Goal: Transaction & Acquisition: Purchase product/service

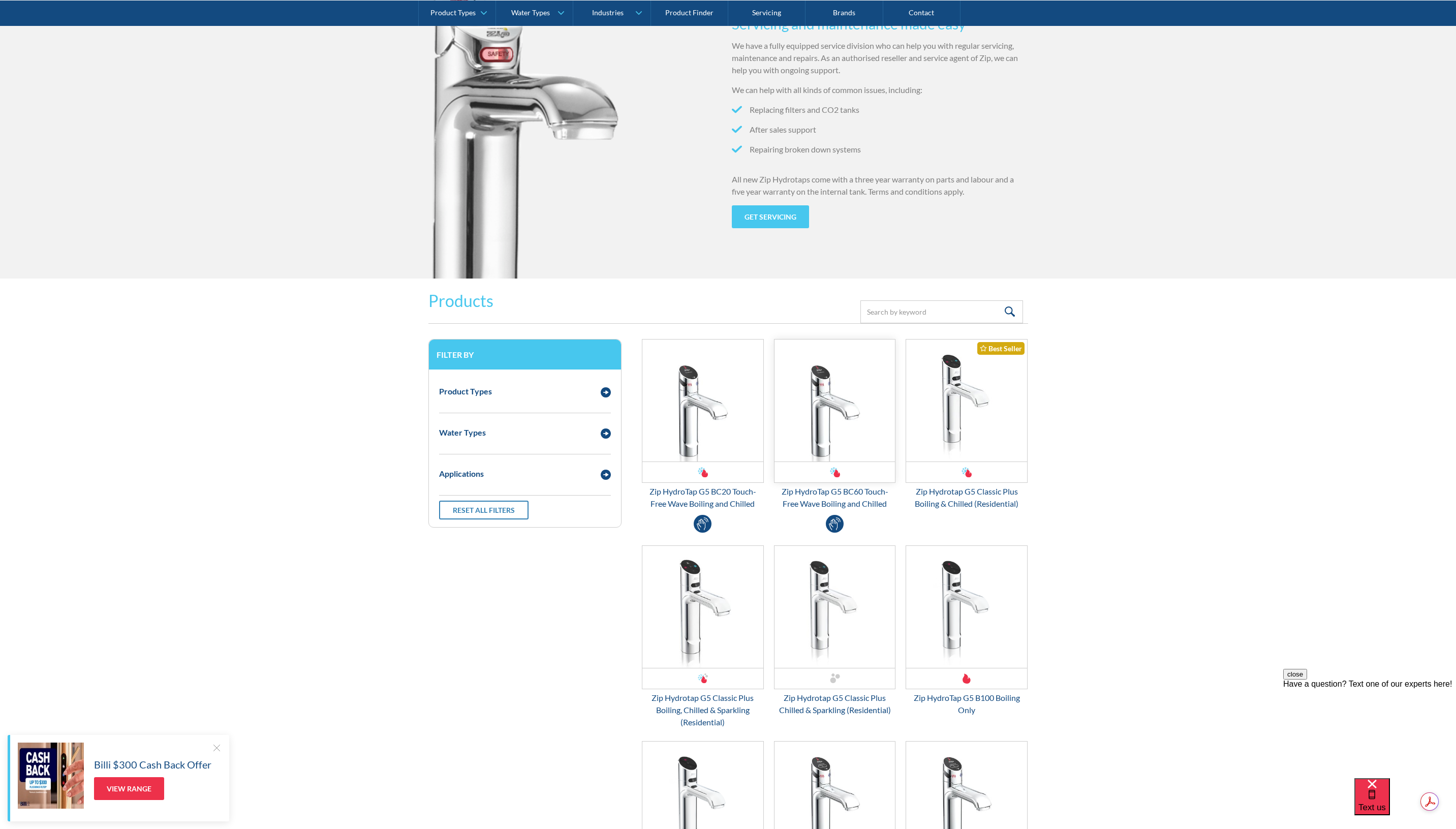
scroll to position [1068, 0]
click at [604, 392] on img "Email Form 3" at bounding box center [605, 391] width 10 height 10
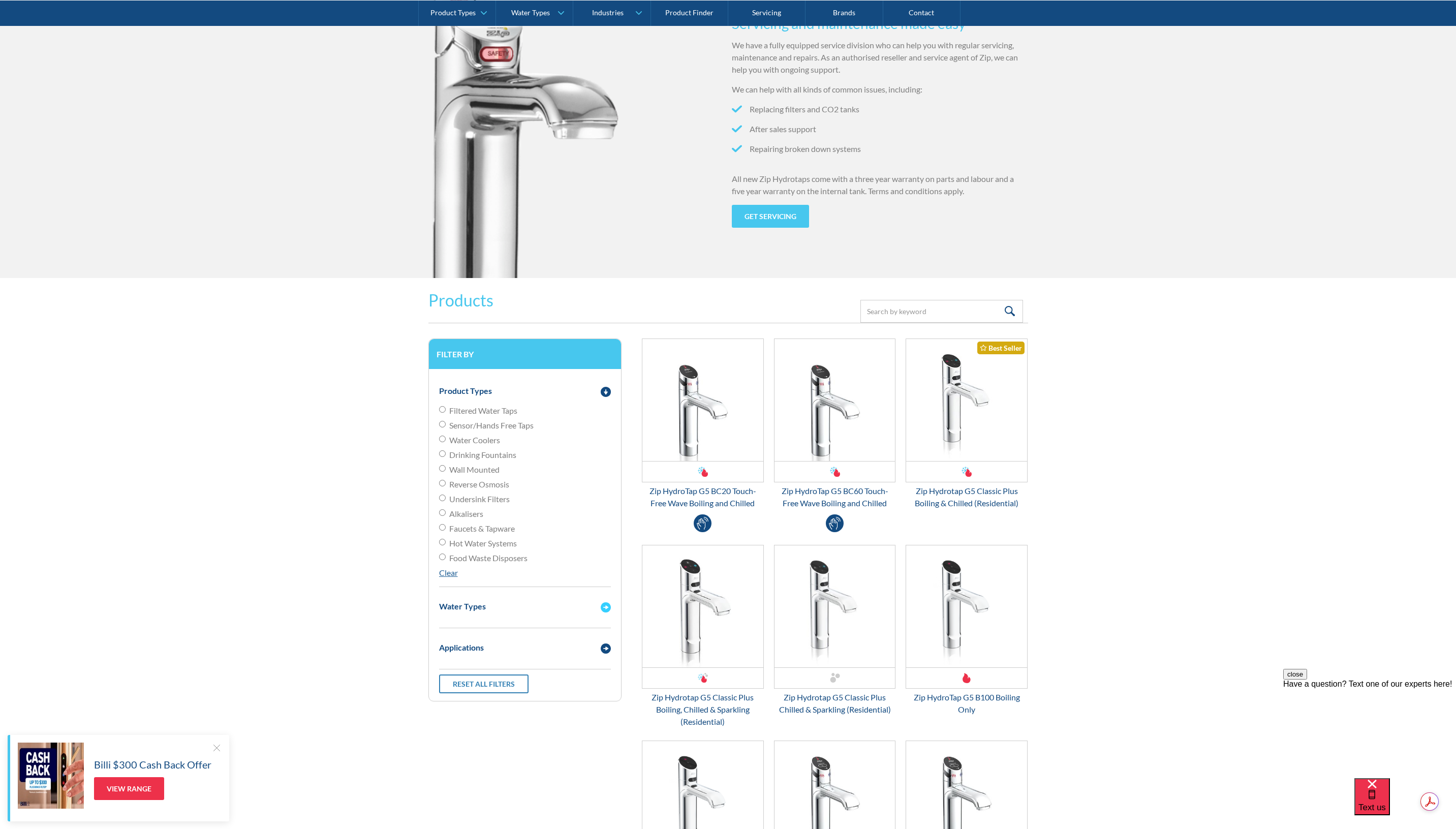
click at [566, 616] on div "Water Types" at bounding box center [525, 606] width 182 height 28
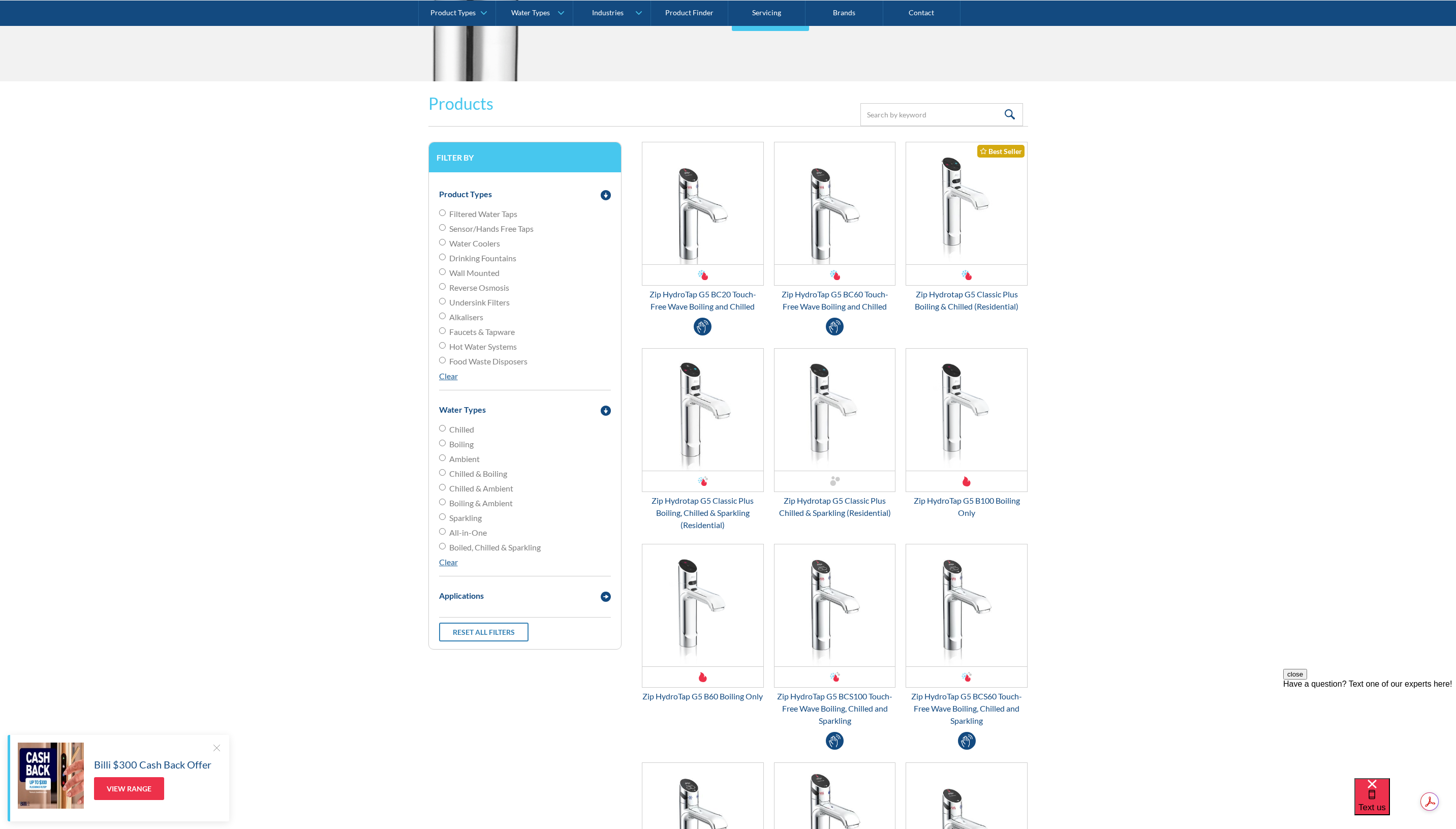
scroll to position [1267, 0]
click at [445, 214] on input "Filtered Water Taps" at bounding box center [442, 210] width 6 height 6
radio input "true"
click at [439, 513] on input "Sparkling" at bounding box center [442, 514] width 6 height 6
radio input "true"
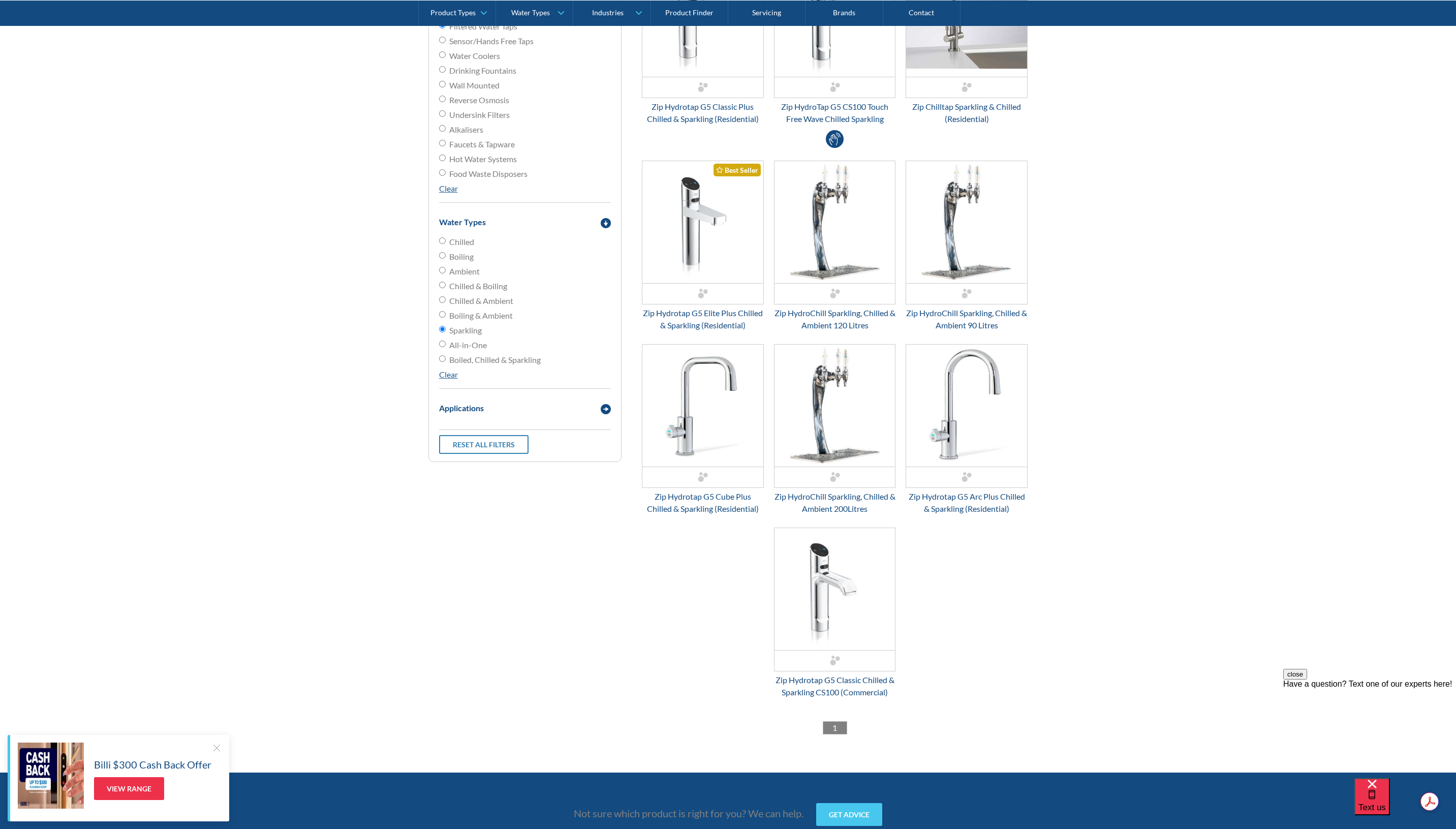
scroll to position [1451, 0]
click at [445, 270] on input "Ambient" at bounding box center [442, 270] width 6 height 6
radio input "true"
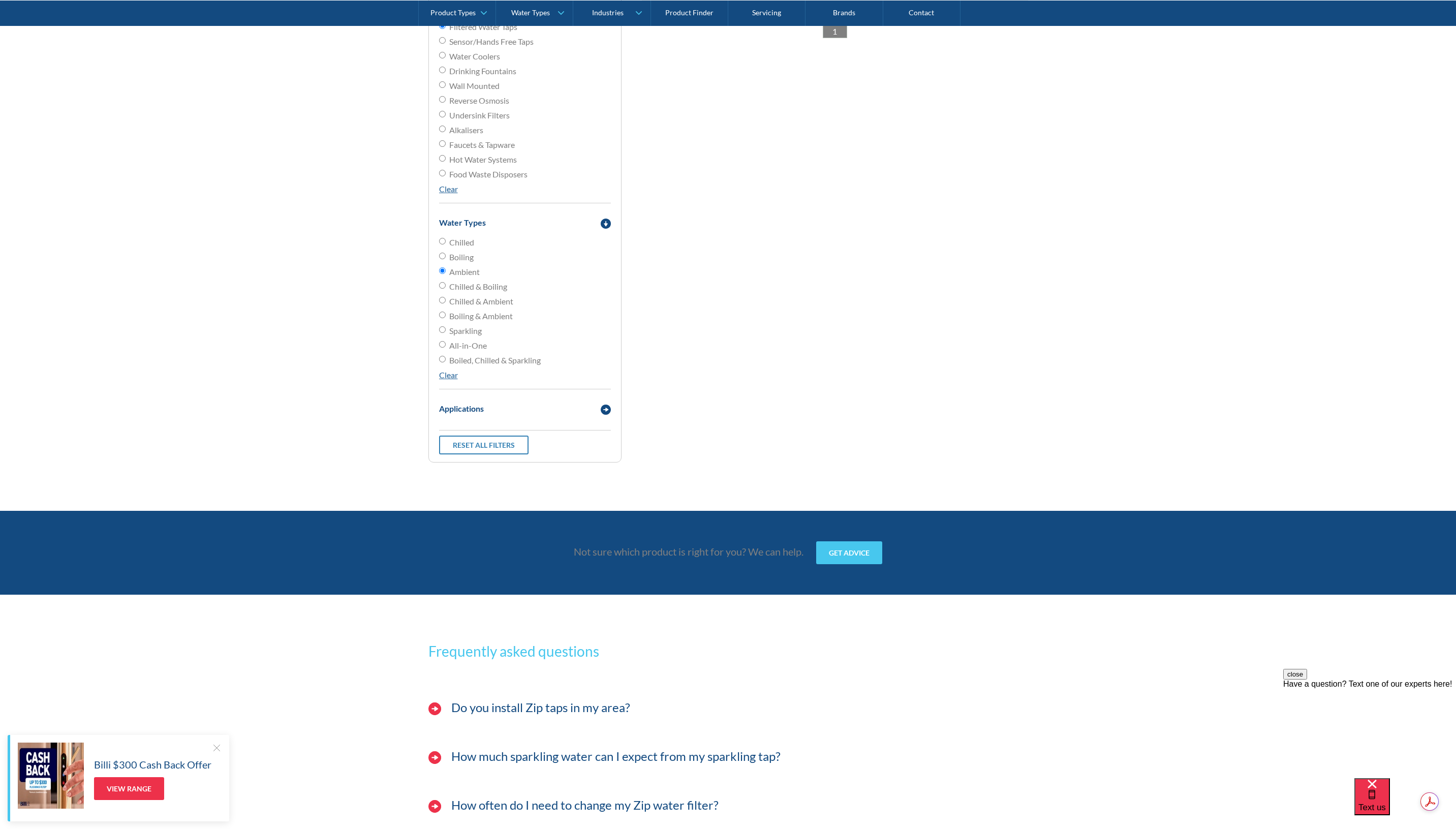
click at [442, 332] on input "Sparkling" at bounding box center [442, 329] width 6 height 6
radio input "true"
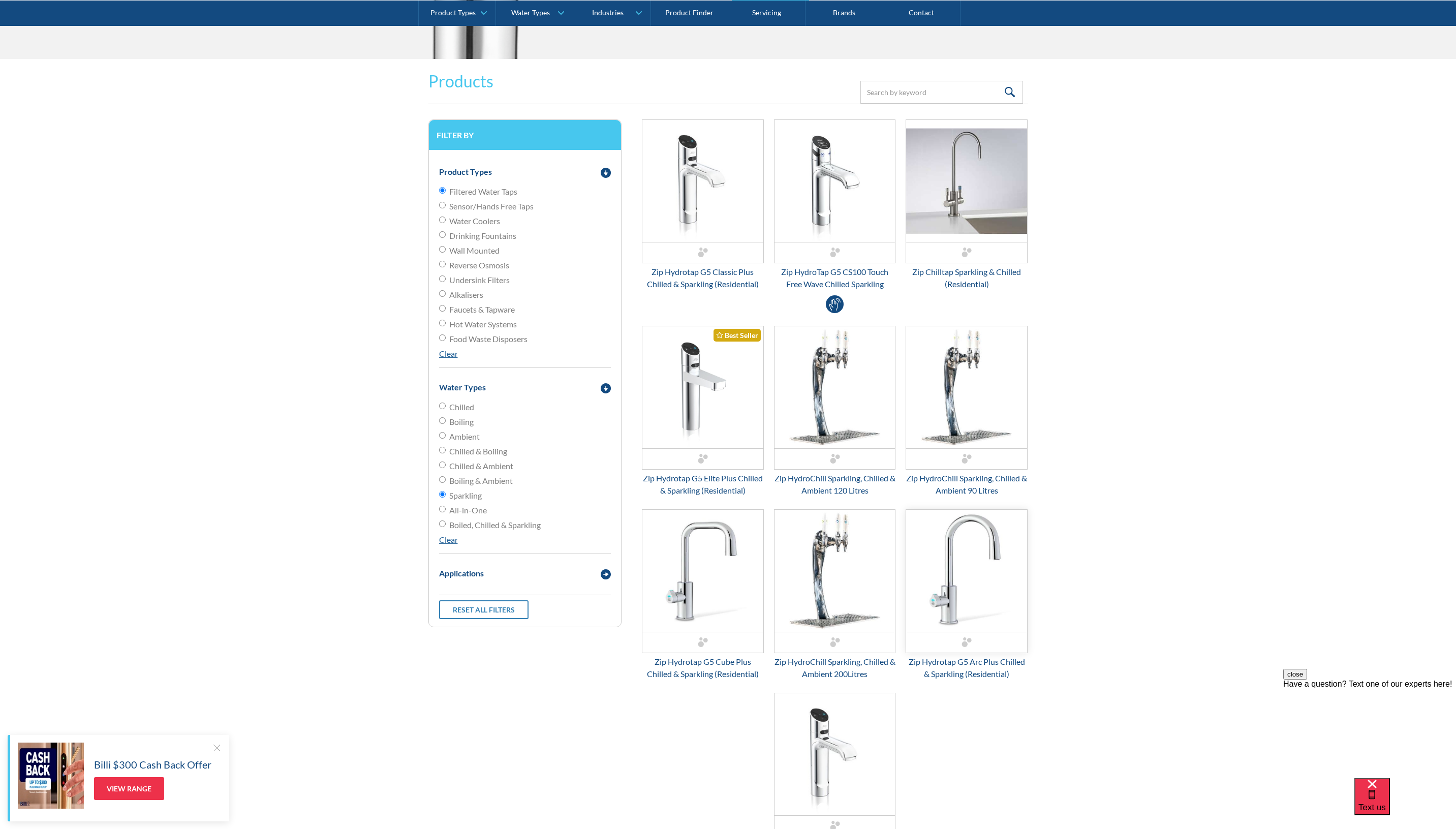
scroll to position [1286, 0]
click at [706, 228] on img "Email Form 3" at bounding box center [703, 181] width 121 height 122
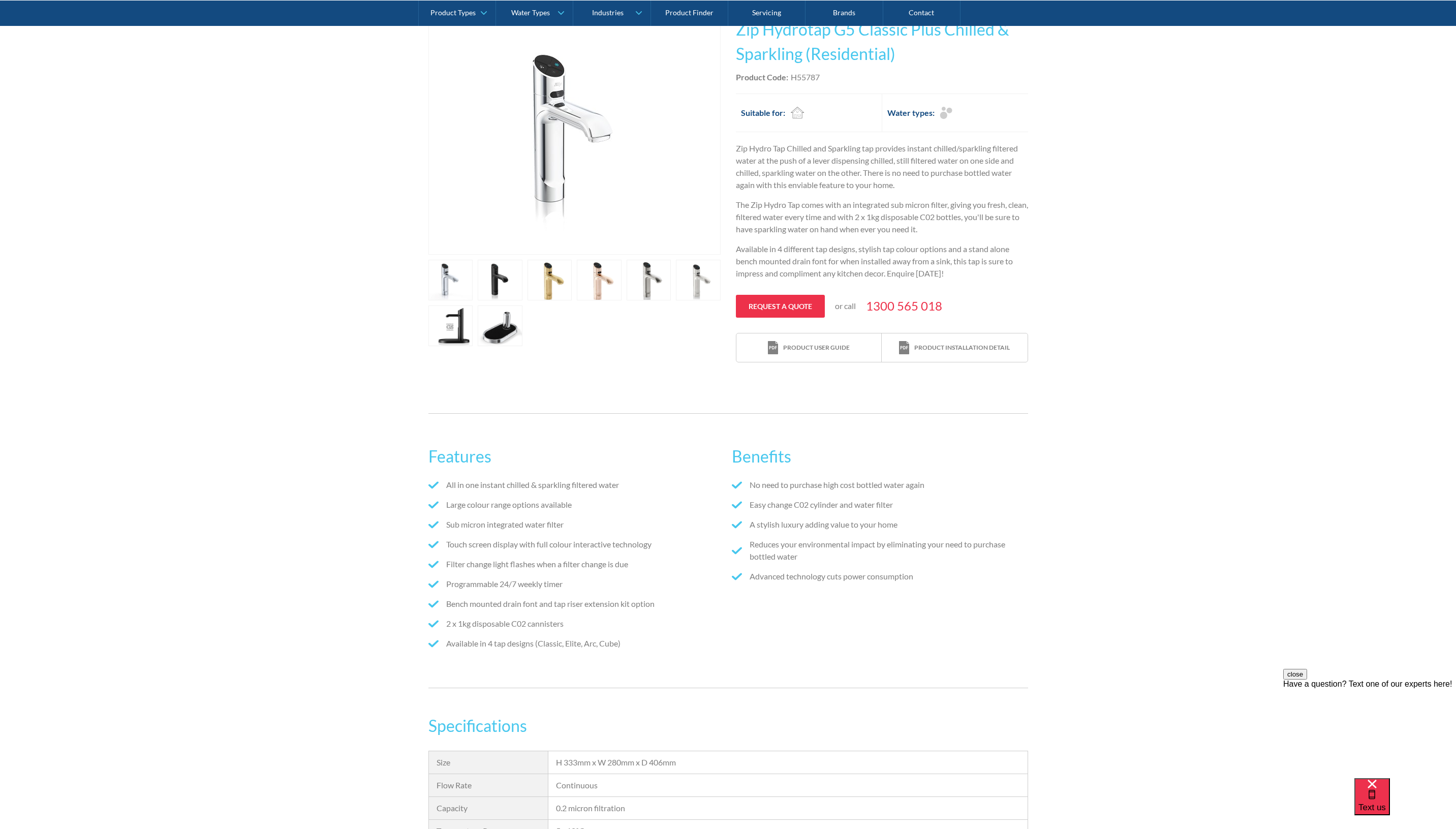
scroll to position [223, 0]
click at [769, 304] on link "Request a quote" at bounding box center [780, 307] width 89 height 23
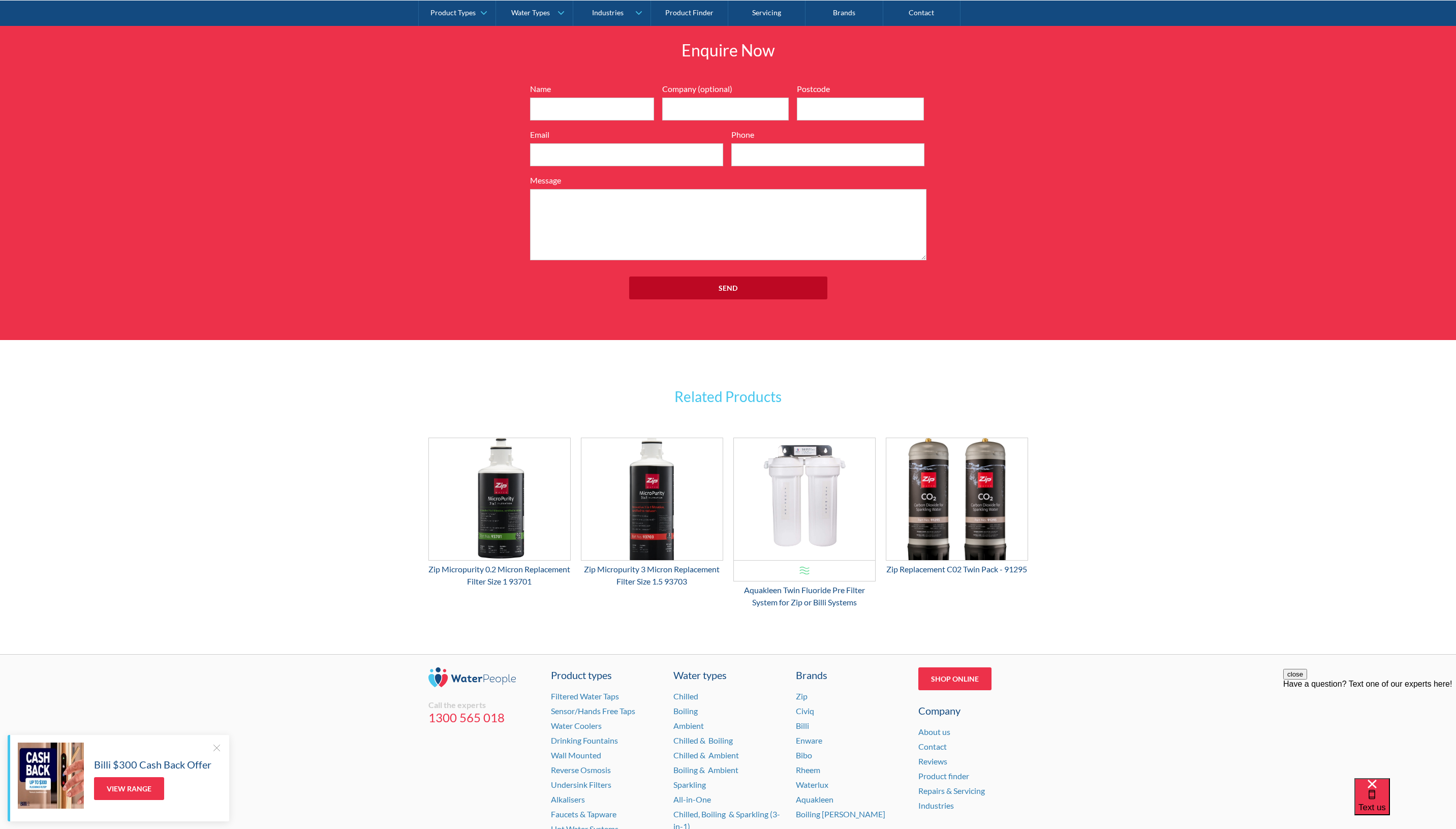
scroll to position [1188, 0]
